Goal: Task Accomplishment & Management: Complete application form

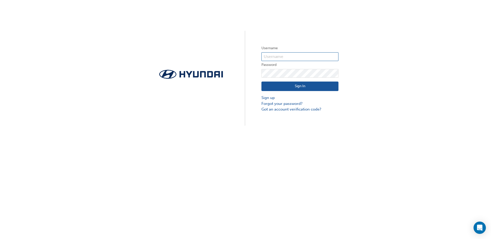
click at [290, 55] on input "text" at bounding box center [300, 56] width 77 height 9
click at [290, 57] on input "text" at bounding box center [300, 56] width 77 height 9
type input "[EMAIL_ADDRESS][DOMAIN_NAME]"
click button "Sign In" at bounding box center [300, 87] width 77 height 10
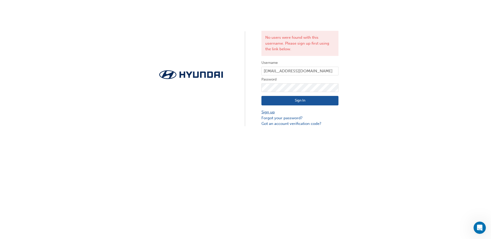
click at [273, 110] on link "Sign up" at bounding box center [300, 112] width 77 height 6
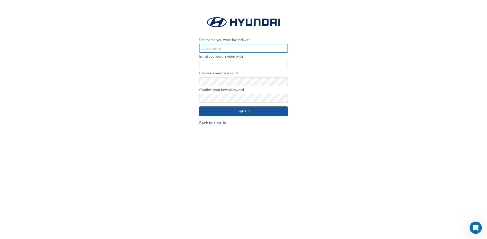
click at [231, 47] on input "text" at bounding box center [243, 48] width 89 height 9
type input "[EMAIL_ADDRESS][DOMAIN_NAME]"
click at [227, 67] on input "email" at bounding box center [243, 65] width 89 height 9
click at [221, 66] on input "email" at bounding box center [243, 65] width 89 height 9
type input "[EMAIL_ADDRESS][DOMAIN_NAME]"
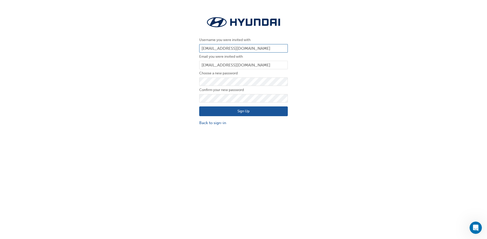
drag, startPoint x: 253, startPoint y: 47, endPoint x: 197, endPoint y: 63, distance: 57.6
click at [197, 63] on div "Username you were invited with akelly@keema.com.au Email you were invited with …" at bounding box center [244, 71] width 96 height 118
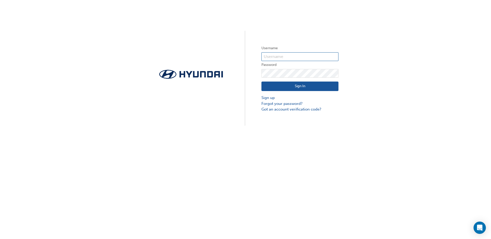
click at [304, 58] on input "text" at bounding box center [300, 56] width 77 height 9
type input "[EMAIL_ADDRESS][DOMAIN_NAME]"
click at [299, 55] on input "text" at bounding box center [300, 56] width 77 height 9
paste input "HAU4127VT7"
type input "HAU4127VT7"
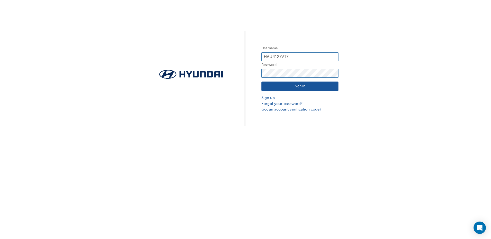
click button "Sign In" at bounding box center [300, 87] width 77 height 10
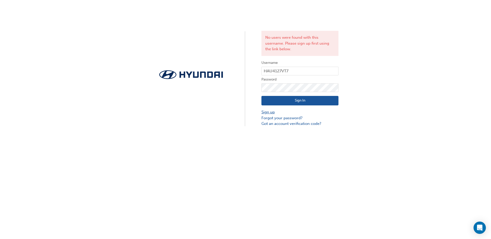
click at [266, 113] on link "Sign up" at bounding box center [300, 112] width 77 height 6
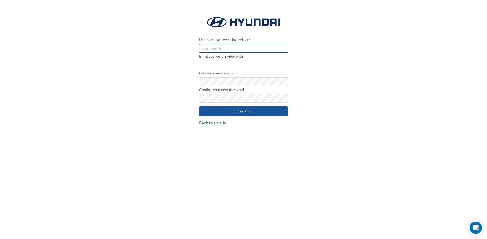
click at [215, 46] on input "text" at bounding box center [243, 48] width 89 height 9
type input "HAU4127VT7"
click at [223, 65] on input "email" at bounding box center [243, 65] width 89 height 9
type input "[EMAIL_ADDRESS][DOMAIN_NAME]"
click button "Sign Up" at bounding box center [243, 112] width 89 height 10
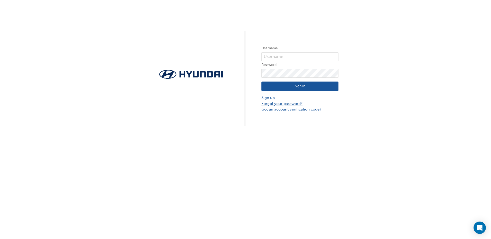
click at [277, 105] on link "Forgot your password?" at bounding box center [300, 104] width 77 height 6
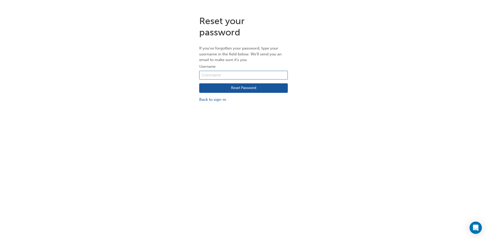
click at [246, 76] on input "text" at bounding box center [243, 75] width 89 height 9
type input "[EMAIL_ADDRESS][DOMAIN_NAME]"
click at [234, 87] on button "Reset Password" at bounding box center [243, 89] width 89 height 10
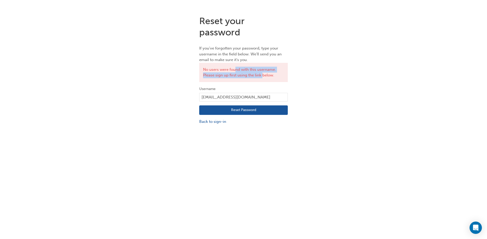
drag, startPoint x: 236, startPoint y: 68, endPoint x: 263, endPoint y: 76, distance: 27.6
click at [263, 76] on div "No users were found with this username. Please sign up first using the link bel…" at bounding box center [243, 72] width 89 height 19
drag, startPoint x: 263, startPoint y: 76, endPoint x: 268, endPoint y: 76, distance: 5.2
click at [268, 76] on div "No users were found with this username. Please sign up first using the link bel…" at bounding box center [243, 72] width 89 height 19
drag, startPoint x: 256, startPoint y: 96, endPoint x: 246, endPoint y: 98, distance: 9.9
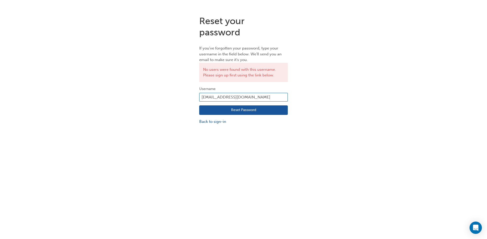
click at [245, 98] on input "[EMAIL_ADDRESS][DOMAIN_NAME]" at bounding box center [243, 97] width 89 height 9
drag, startPoint x: 250, startPoint y: 97, endPoint x: 181, endPoint y: 103, distance: 69.6
click at [181, 103] on div "Reset your password If you've forgotten your password, type your username in th…" at bounding box center [243, 70] width 487 height 117
type input "akelly"
click button "Reset Password" at bounding box center [243, 111] width 89 height 10
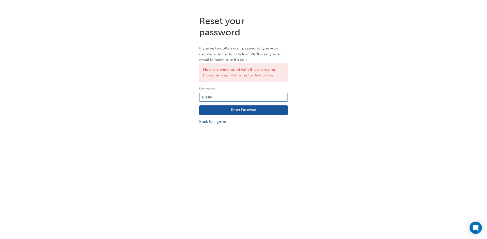
click at [241, 97] on input "akelly" at bounding box center [243, 97] width 89 height 9
